Goal: Use online tool/utility: Utilize a website feature to perform a specific function

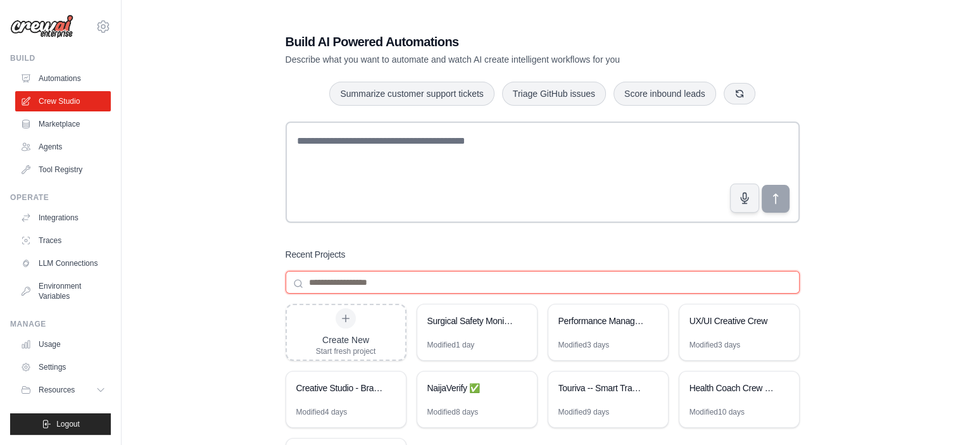
drag, startPoint x: 520, startPoint y: 290, endPoint x: 482, endPoint y: 282, distance: 39.0
click at [482, 282] on input at bounding box center [542, 282] width 514 height 23
click at [384, 245] on div "Build AI Powered Automations Describe what you want to automate and watch AI cr…" at bounding box center [542, 270] width 544 height 514
click at [605, 328] on div "Performance Management Automation" at bounding box center [601, 322] width 87 height 15
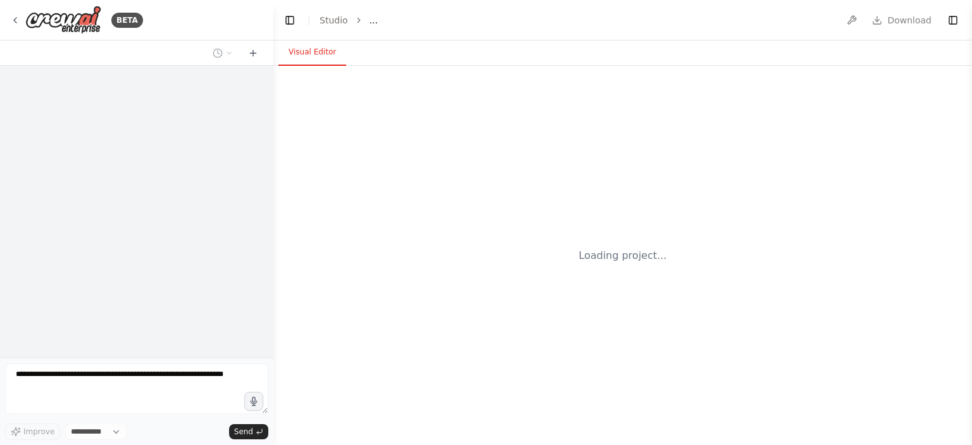
select select "****"
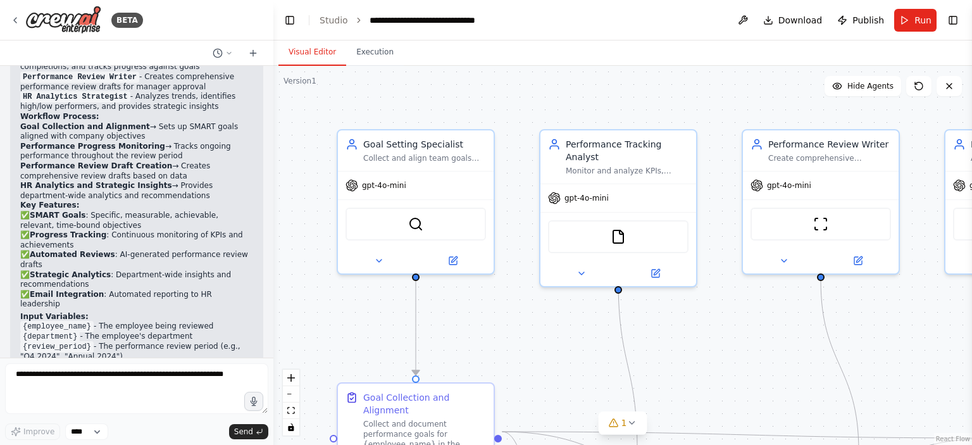
scroll to position [2707, 0]
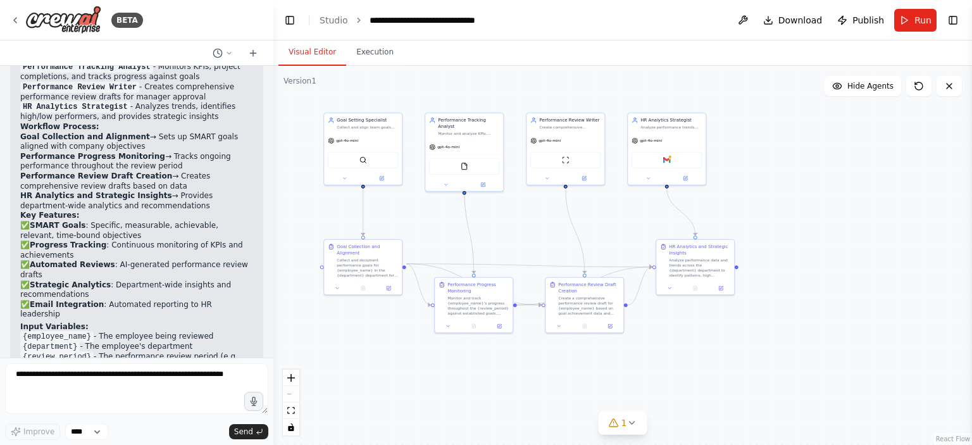
drag, startPoint x: 524, startPoint y: 282, endPoint x: 428, endPoint y: 213, distance: 118.2
click at [428, 213] on div ".deletable-edge-delete-btn { width: 20px; height: 20px; border: 0px solid #ffff…" at bounding box center [622, 255] width 699 height 379
click at [16, 16] on icon at bounding box center [15, 20] width 10 height 10
